Goal: Complete application form

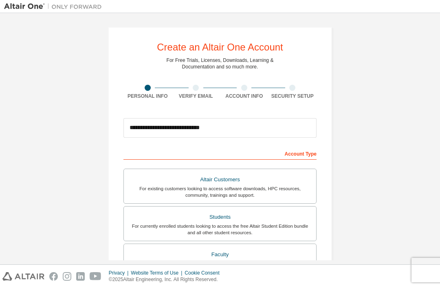
scroll to position [164, 0]
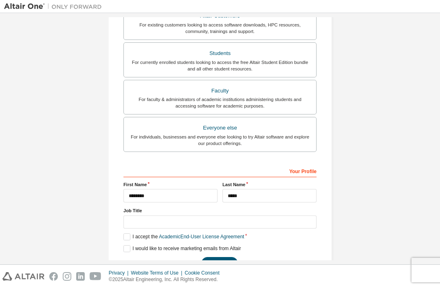
click at [133, 257] on div "Next" at bounding box center [220, 263] width 193 height 12
click at [130, 246] on label "I would like to receive marketing emails from Altair" at bounding box center [182, 249] width 117 height 7
click at [223, 257] on button "Next" at bounding box center [219, 263] width 37 height 12
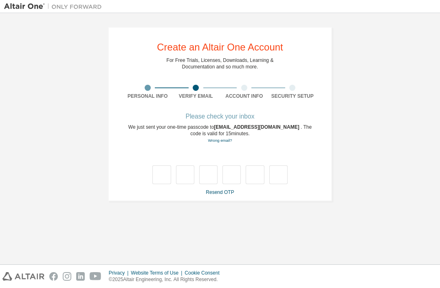
scroll to position [0, 0]
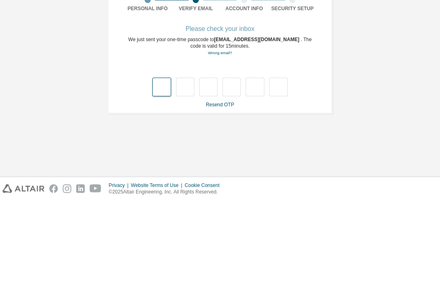
click at [162, 166] on input "text" at bounding box center [162, 175] width 18 height 19
paste input "*"
type input "*"
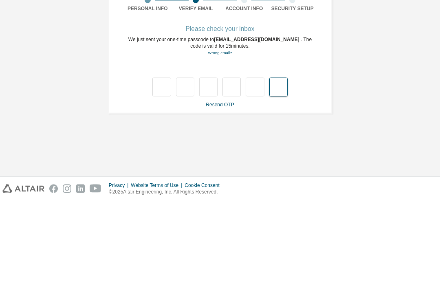
type input "*"
